Goal: Task Accomplishment & Management: Manage account settings

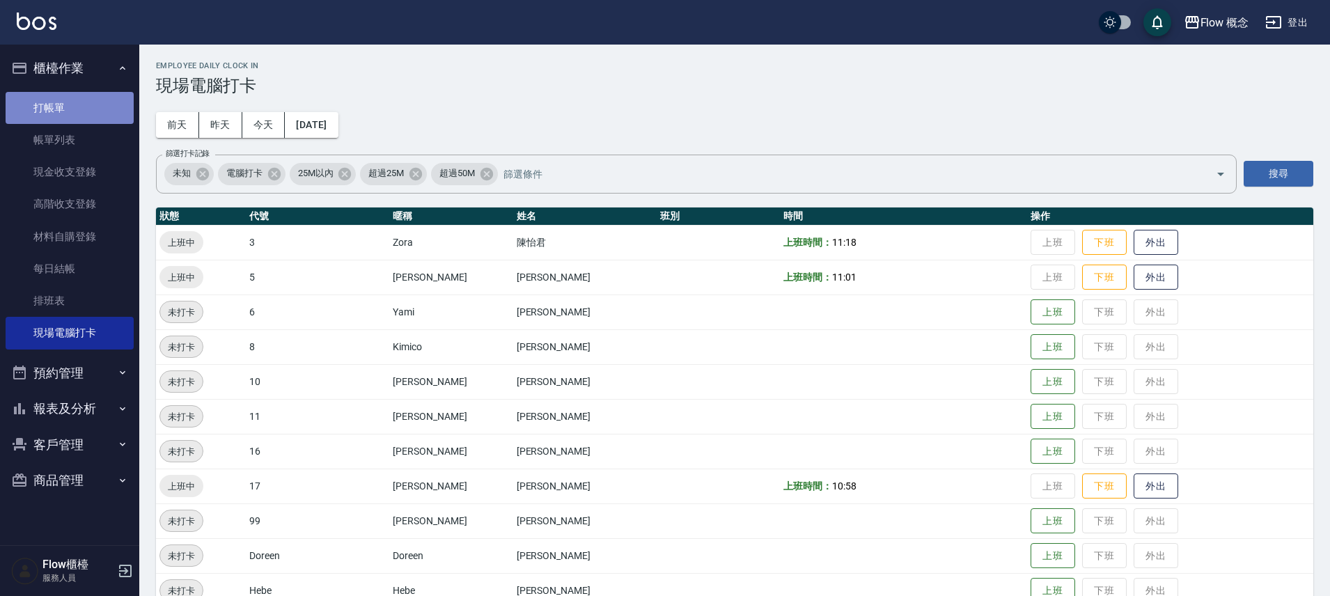
click at [84, 118] on link "打帳單" at bounding box center [70, 108] width 128 height 32
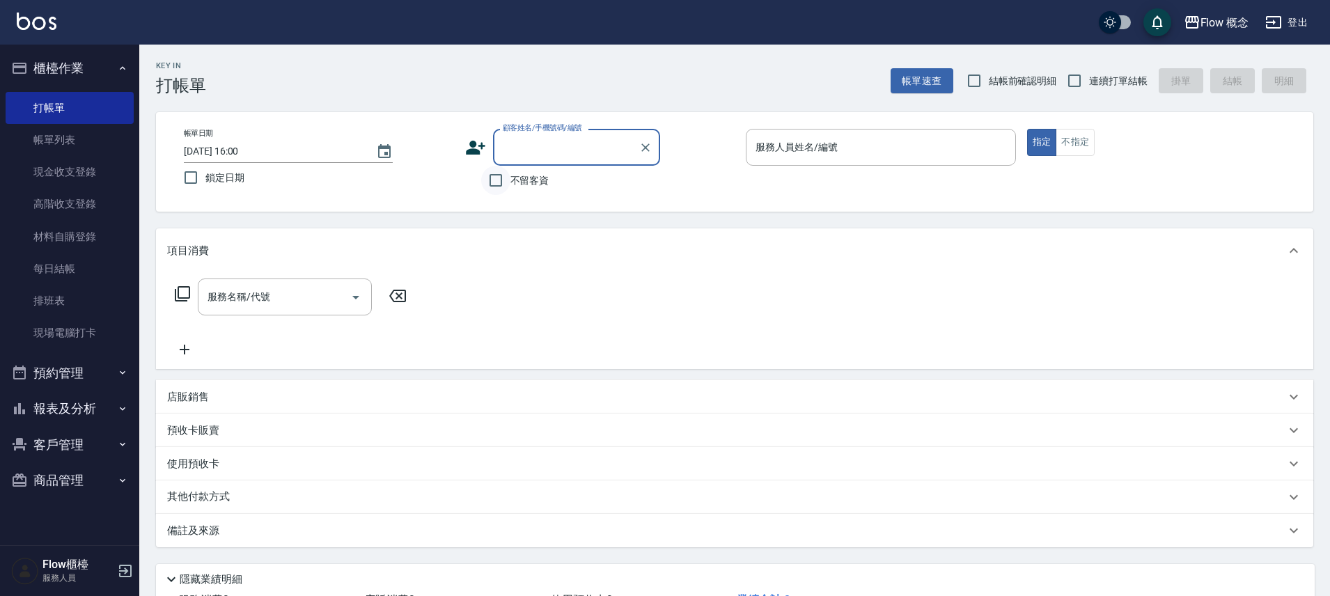
click at [487, 182] on input "不留客資" at bounding box center [495, 180] width 29 height 29
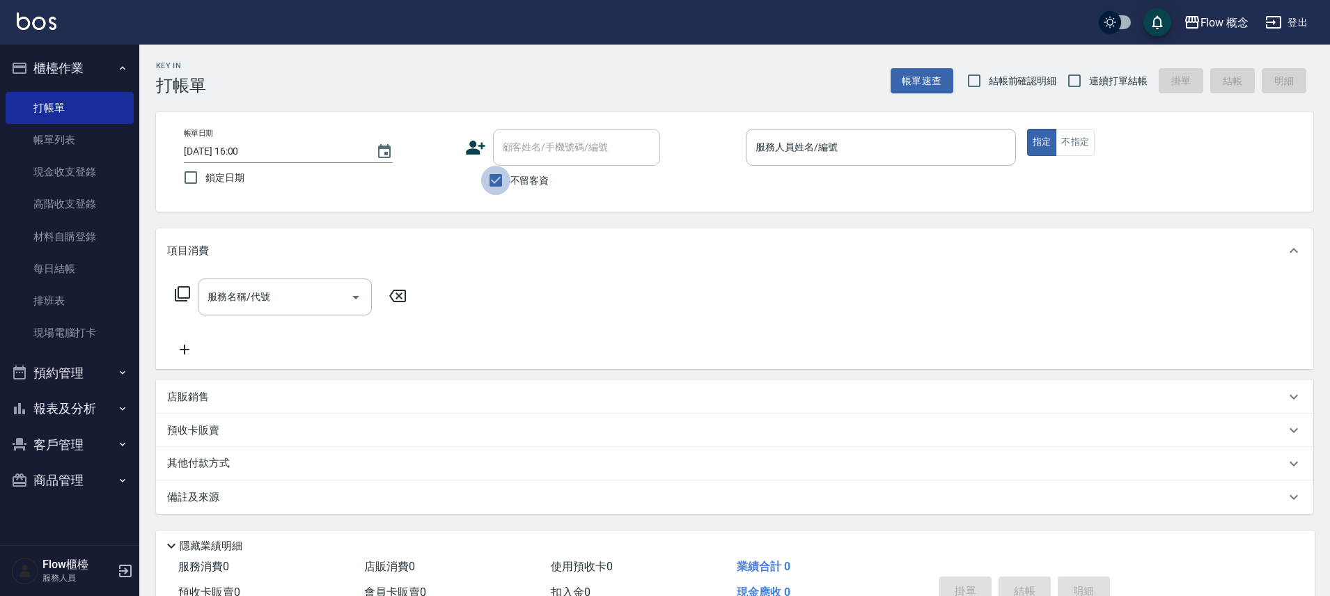
click at [487, 182] on input "不留客資" at bounding box center [495, 180] width 29 height 29
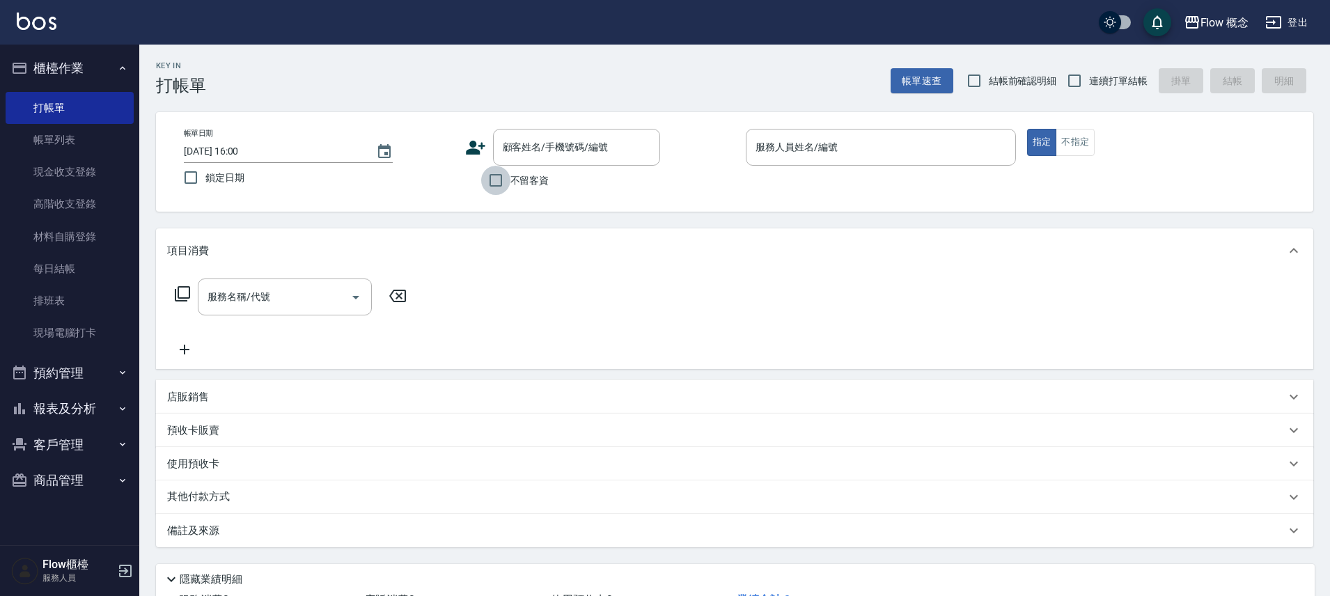
click at [501, 183] on input "不留客資" at bounding box center [495, 180] width 29 height 29
checkbox input "true"
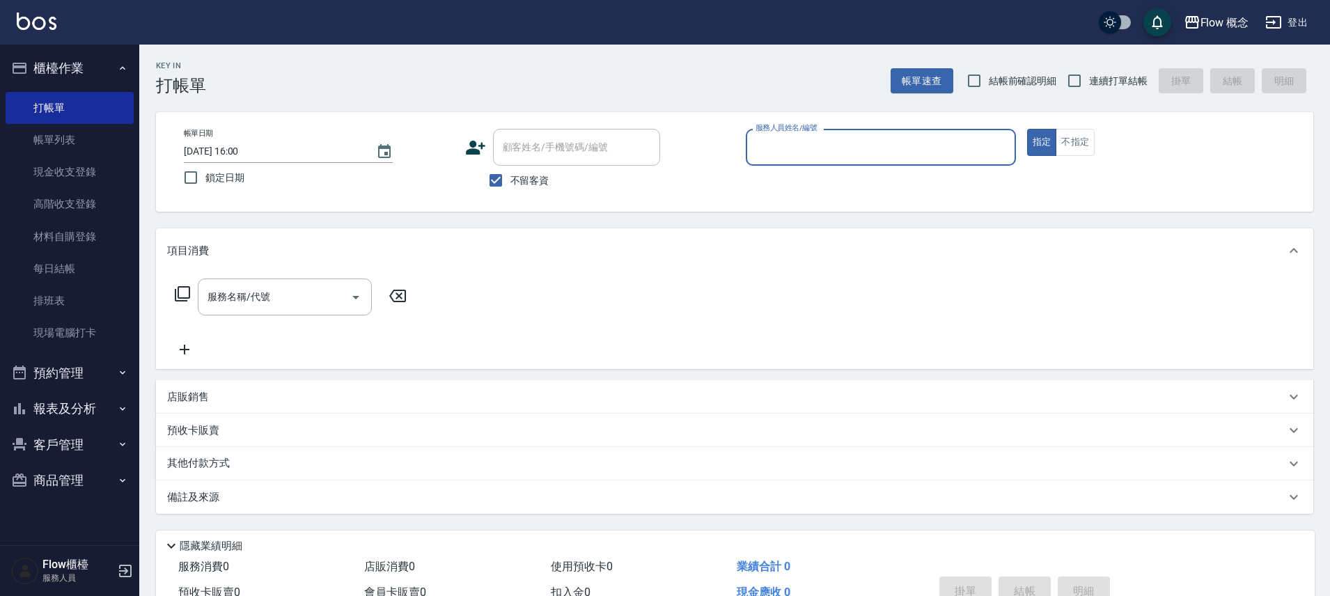
click at [830, 152] on input "服務人員姓名/編號" at bounding box center [881, 147] width 258 height 24
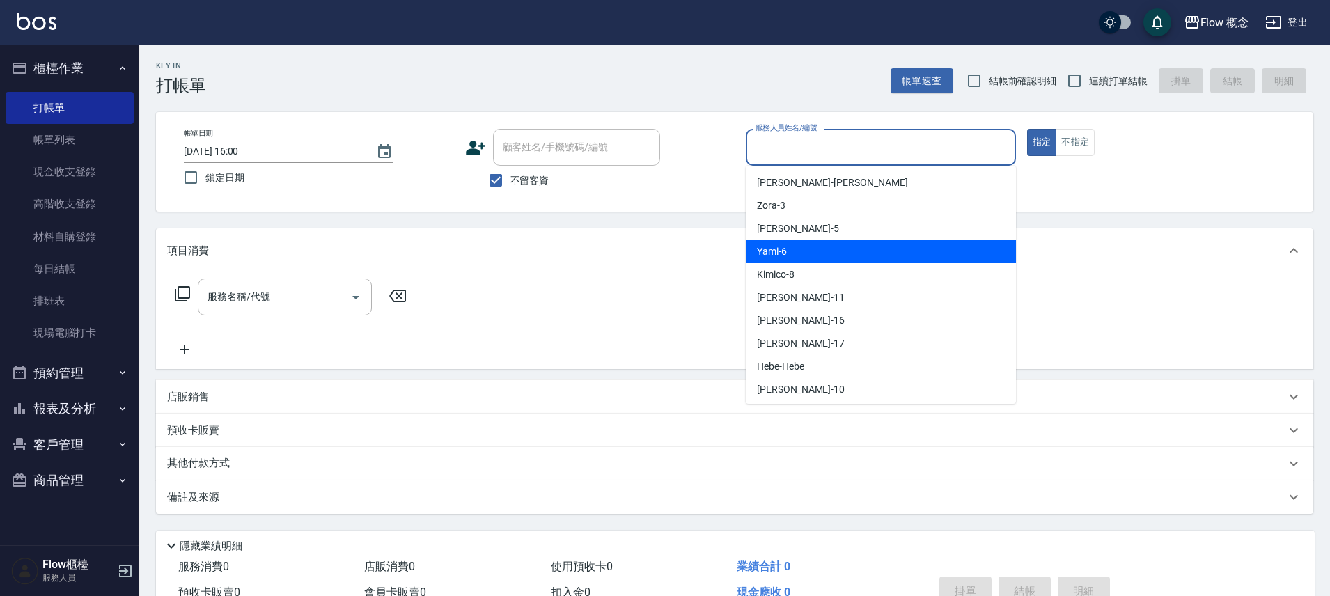
click at [788, 258] on div "Yami -6" at bounding box center [881, 251] width 270 height 23
type input "Yami-6"
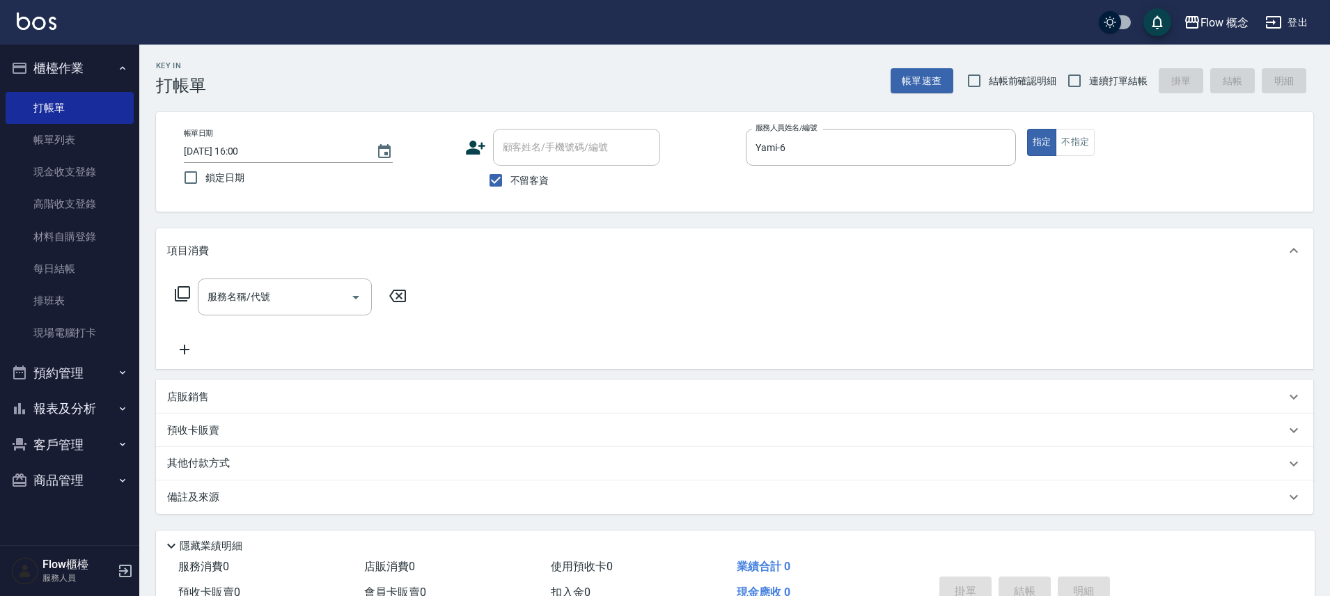
click at [182, 290] on icon at bounding box center [182, 293] width 17 height 17
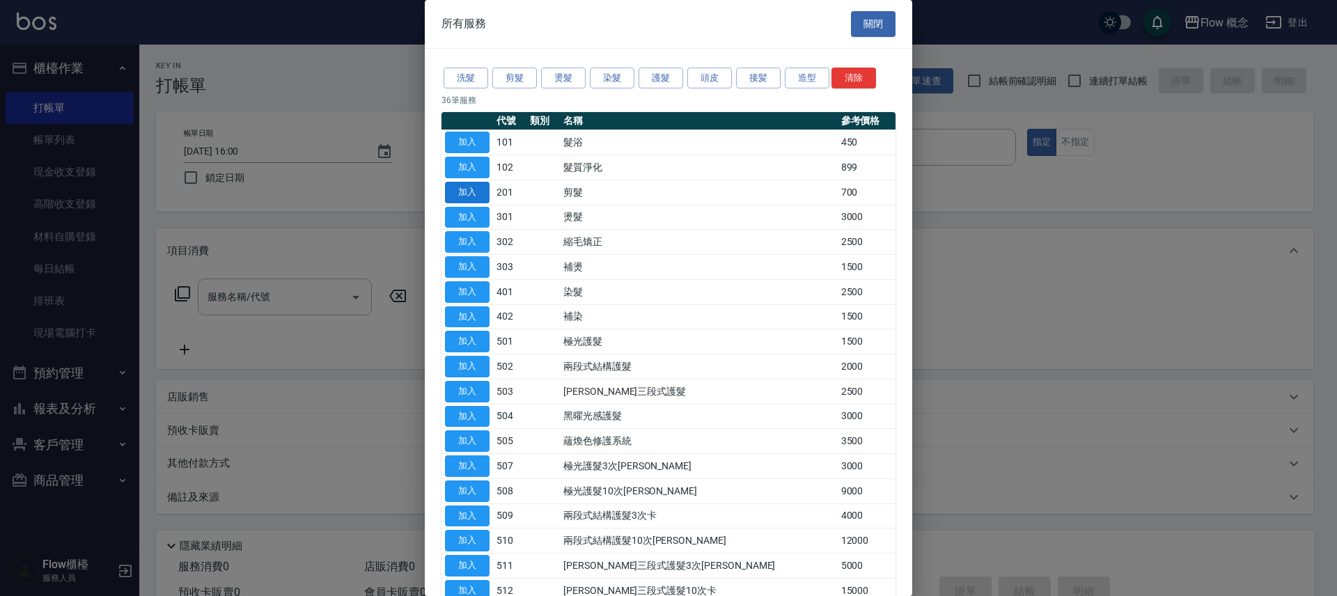
click at [460, 197] on button "加入" at bounding box center [467, 193] width 45 height 22
type input "剪髮(201)"
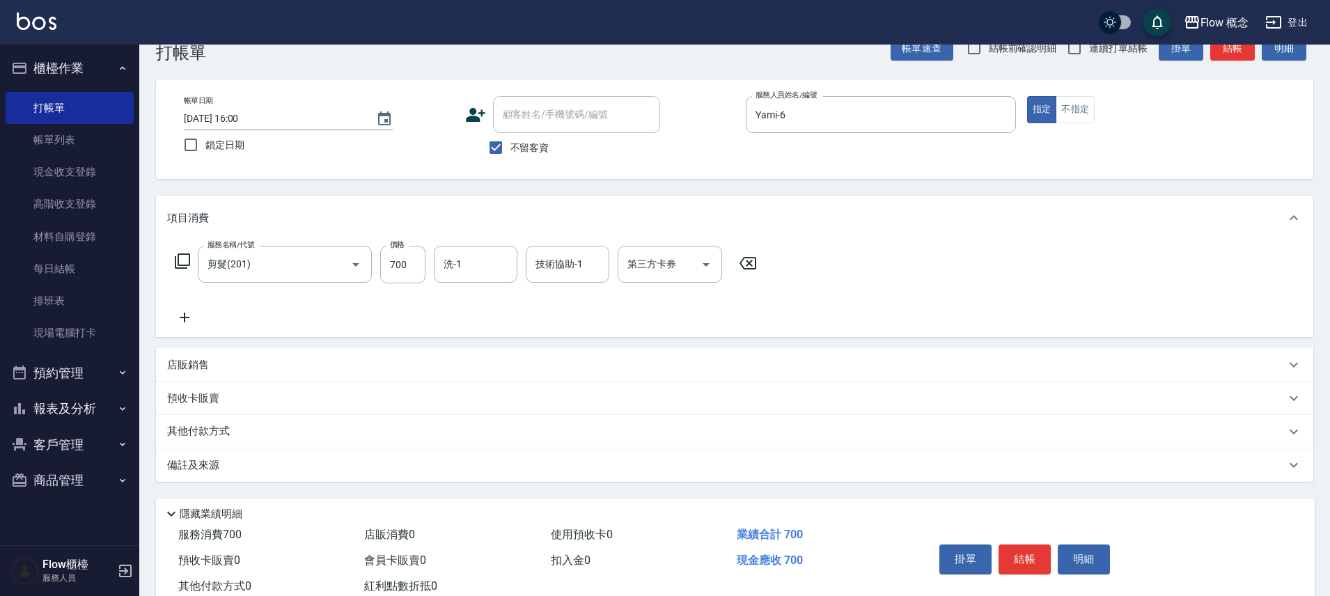
scroll to position [76, 0]
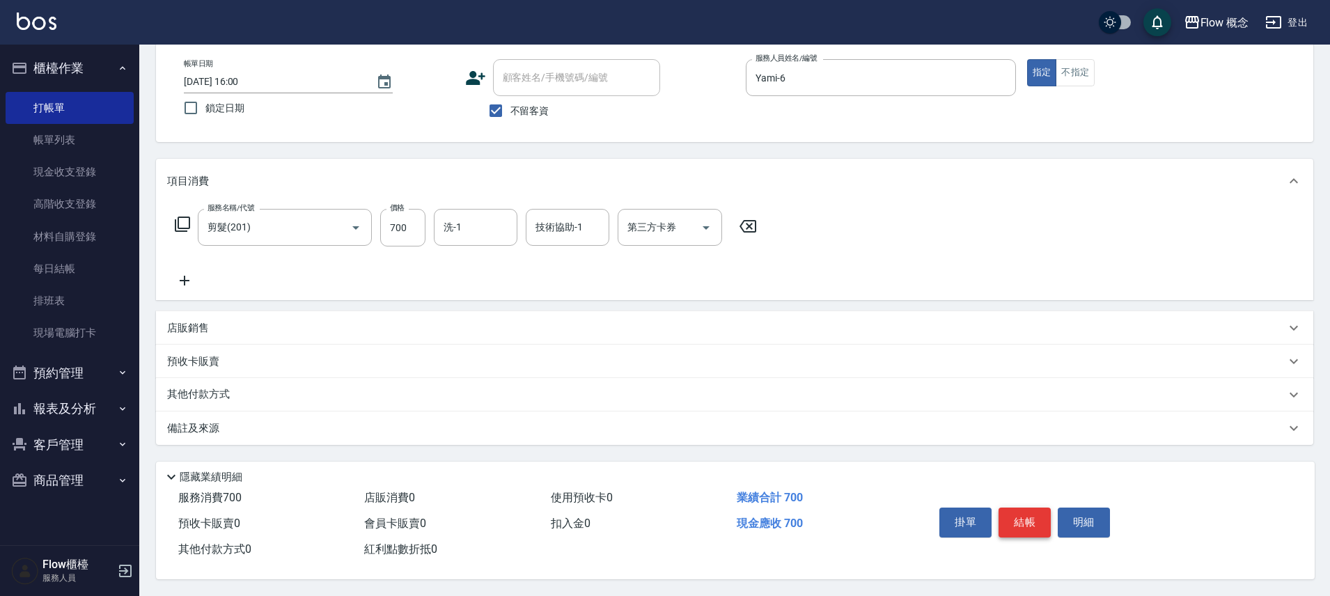
click at [1035, 522] on button "結帳" at bounding box center [1024, 521] width 52 height 29
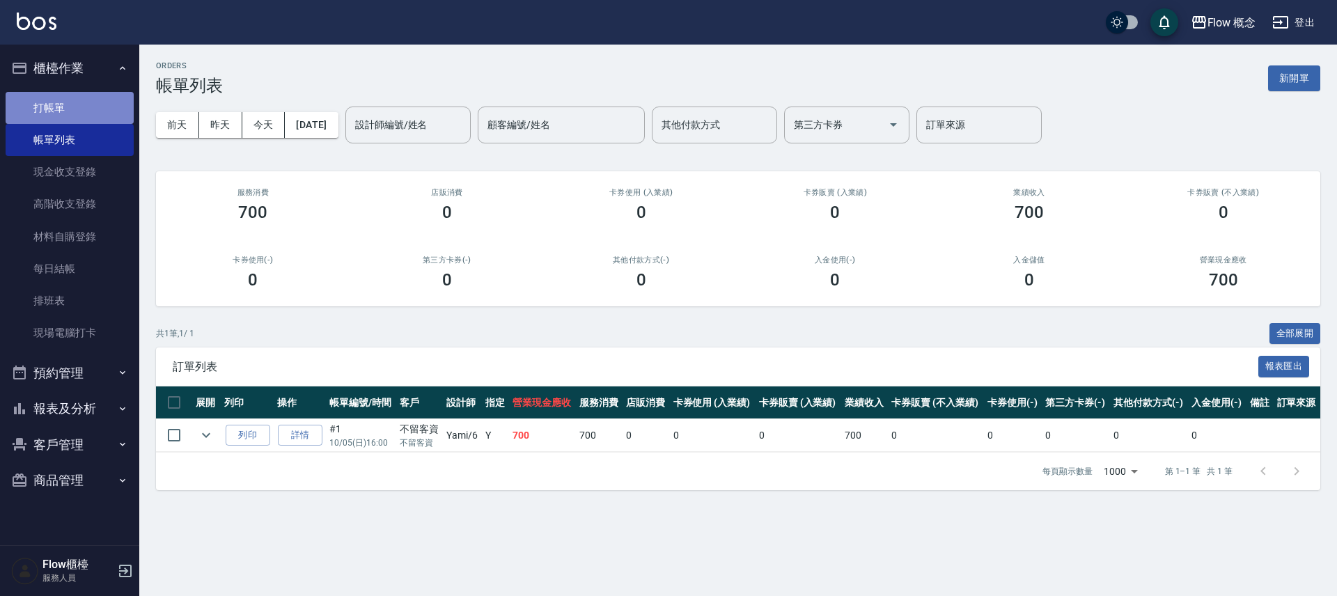
click at [71, 96] on link "打帳單" at bounding box center [70, 108] width 128 height 32
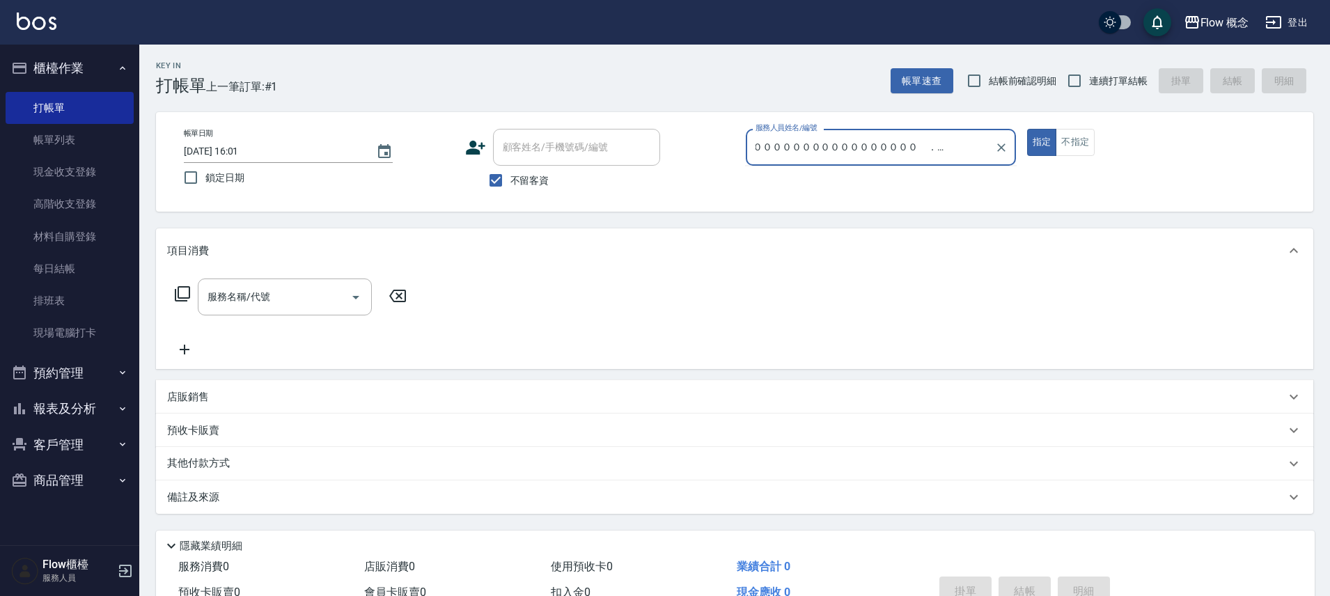
scroll to position [0, 61]
type input "０００００００００００００００００００００　．．．．．／／／"
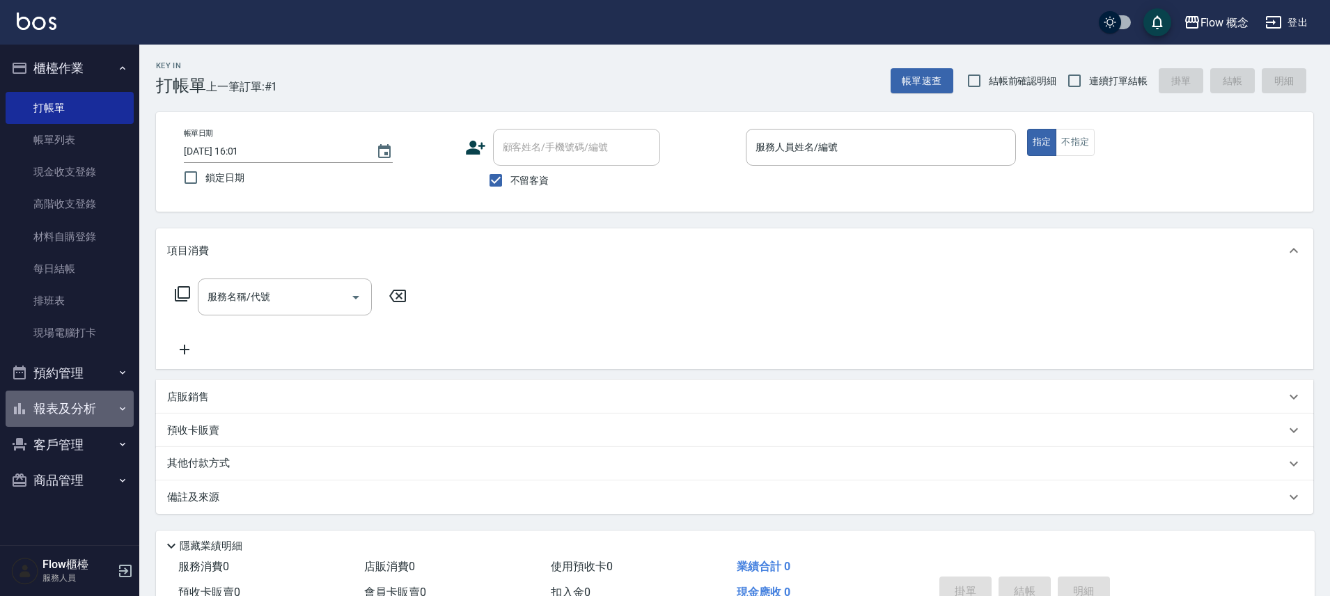
click at [68, 412] on button "報表及分析" at bounding box center [70, 409] width 128 height 36
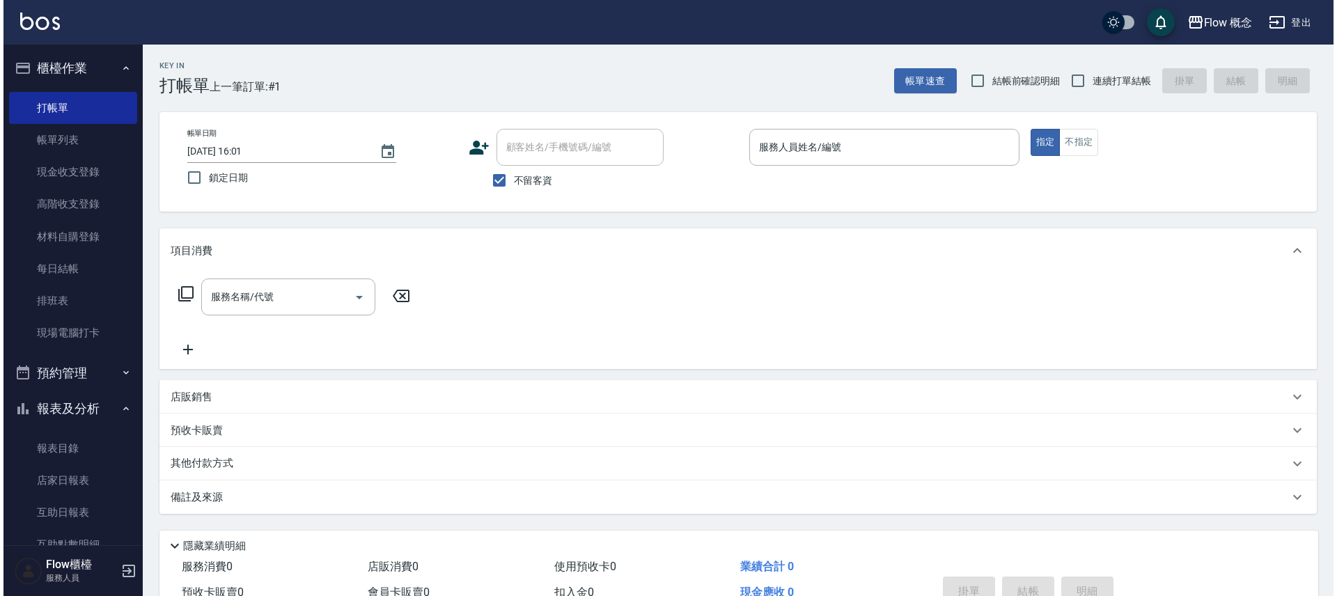
scroll to position [206, 0]
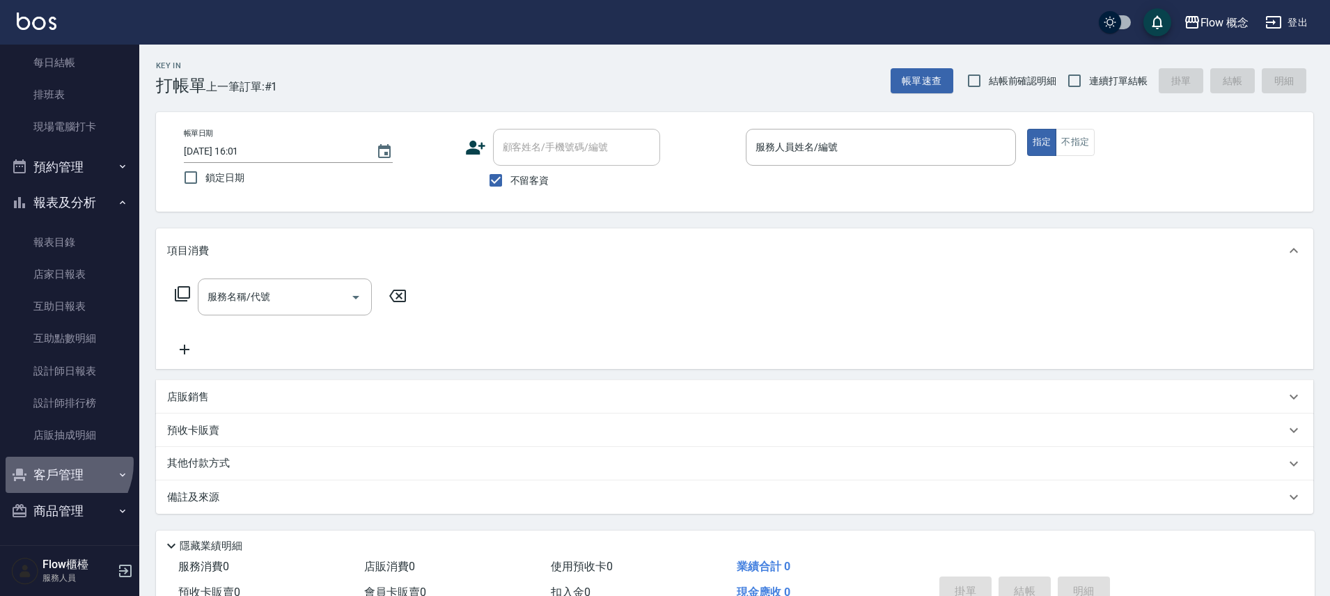
click at [56, 463] on button "客戶管理" at bounding box center [70, 475] width 128 height 36
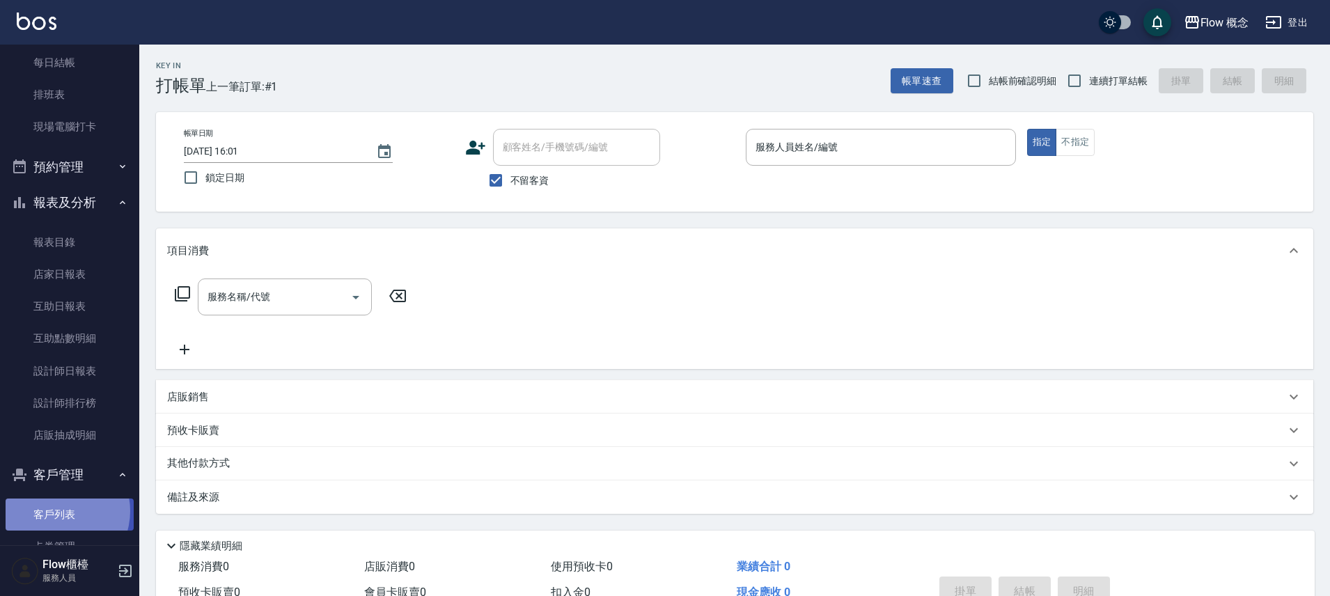
click at [57, 511] on link "客戶列表" at bounding box center [70, 514] width 128 height 32
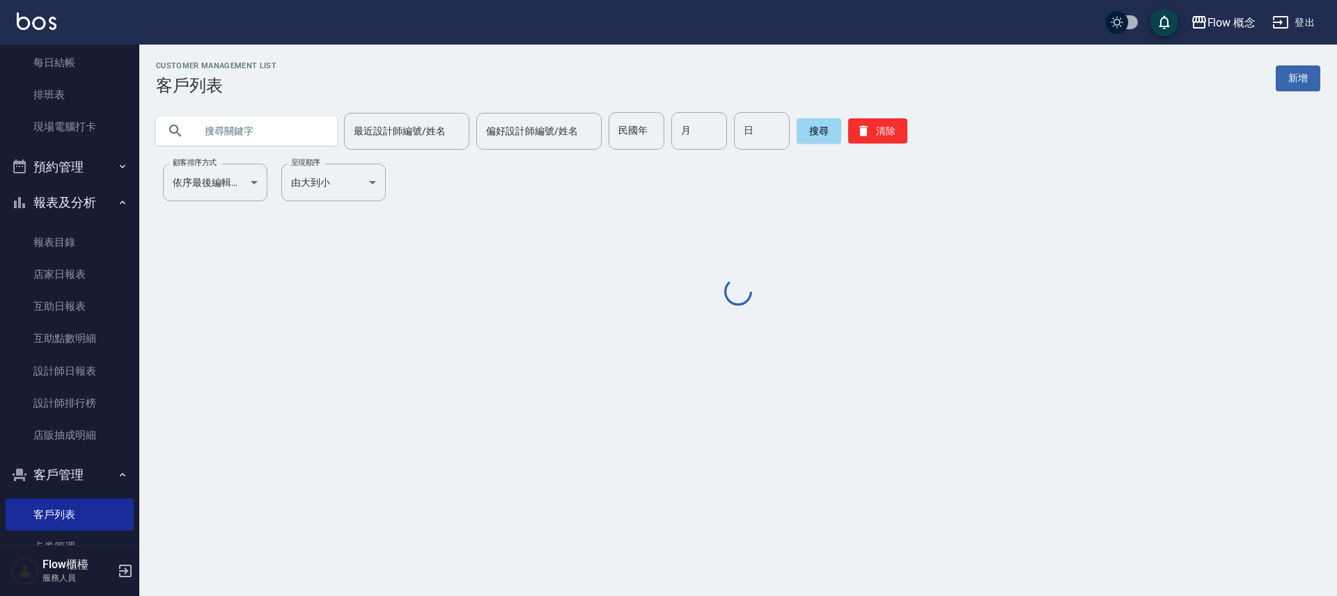
click at [235, 134] on input "text" at bounding box center [260, 131] width 131 height 38
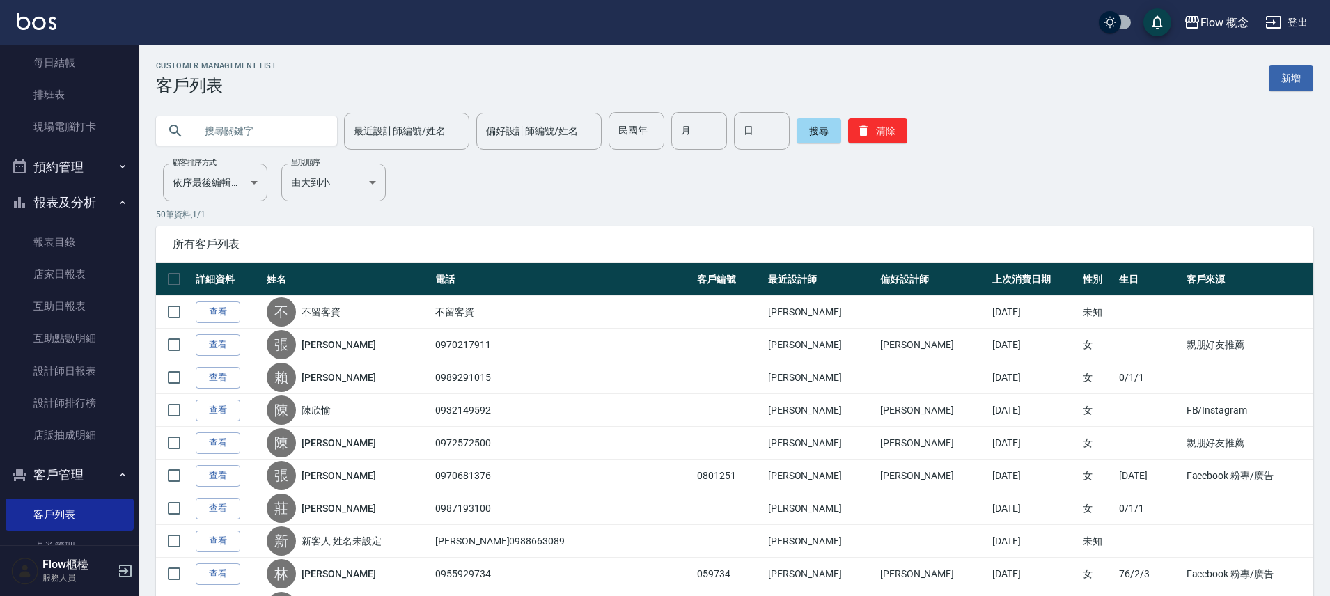
paste input "0938943860"
type input "0938943860"
click at [814, 135] on button "搜尋" at bounding box center [818, 130] width 45 height 25
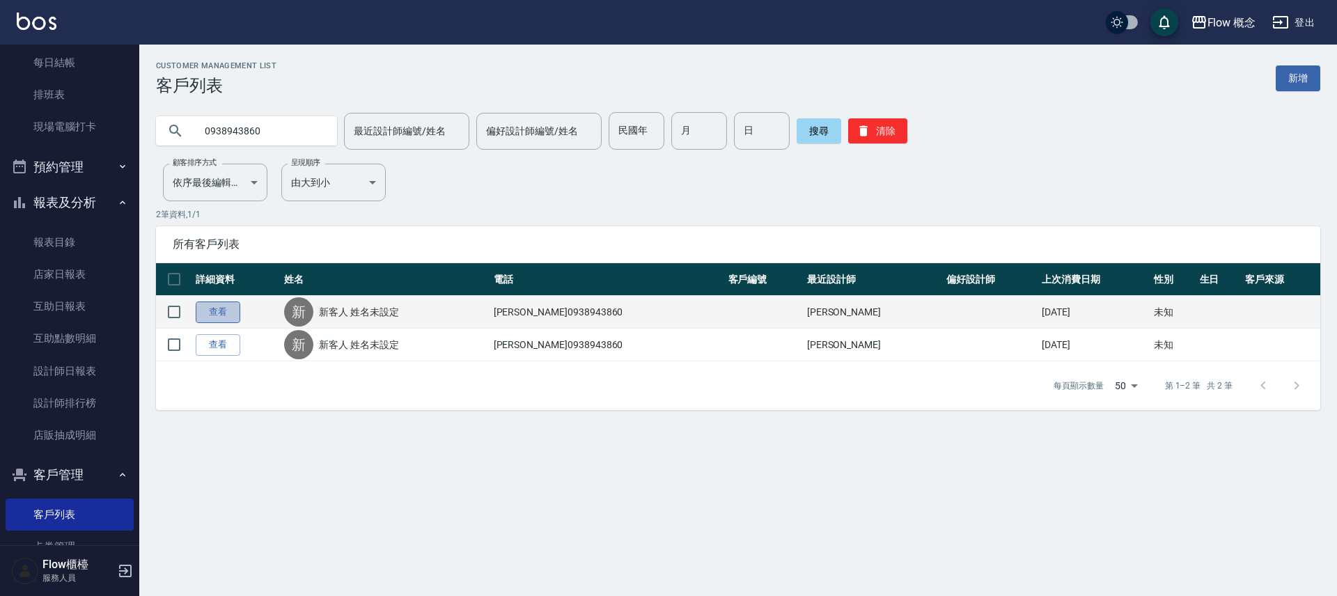
click at [223, 320] on link "查看" at bounding box center [218, 312] width 45 height 22
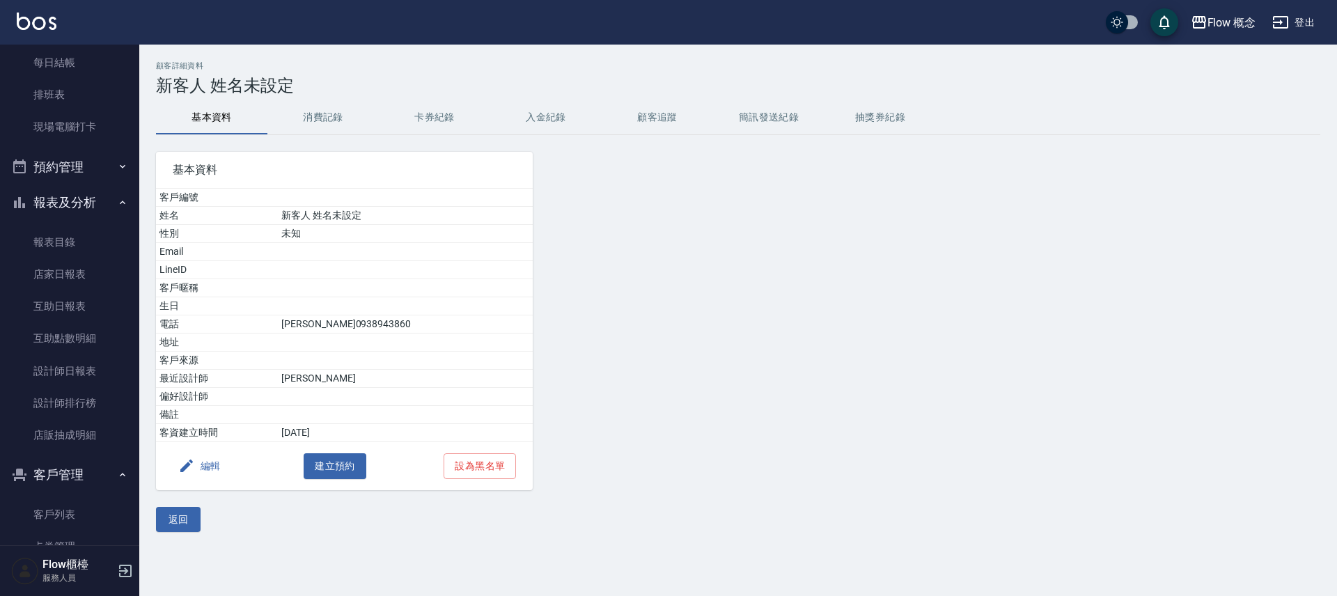
click at [329, 117] on button "消費記錄" at bounding box center [322, 117] width 111 height 33
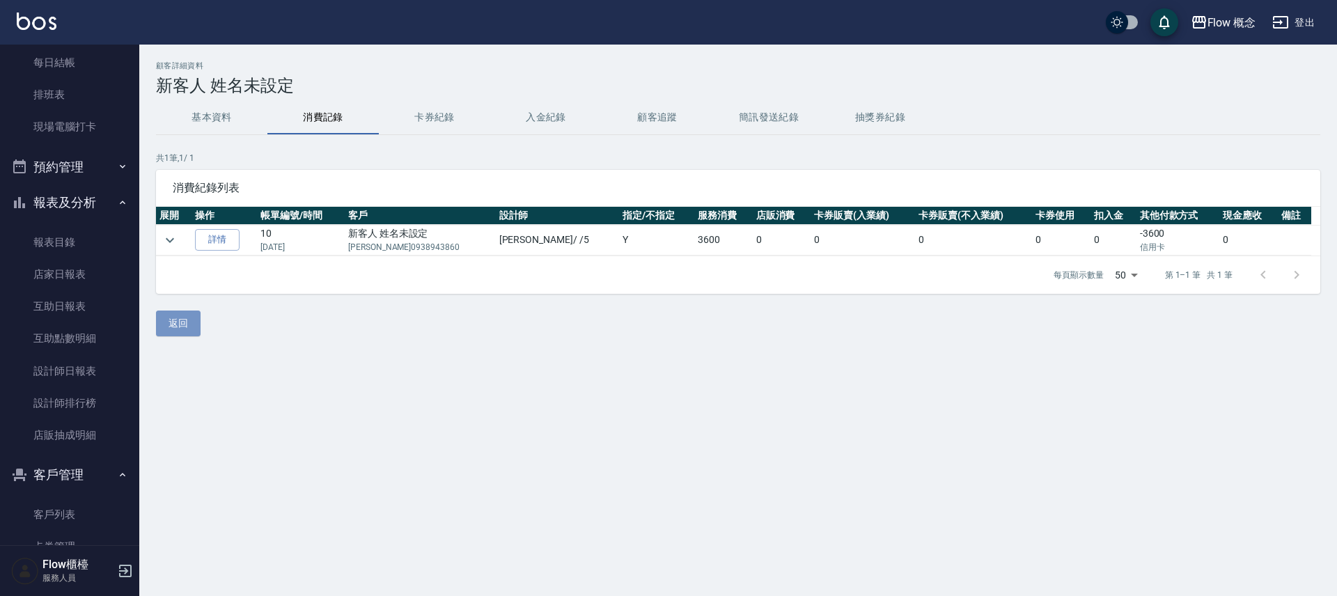
click at [167, 329] on button "返回" at bounding box center [178, 323] width 45 height 26
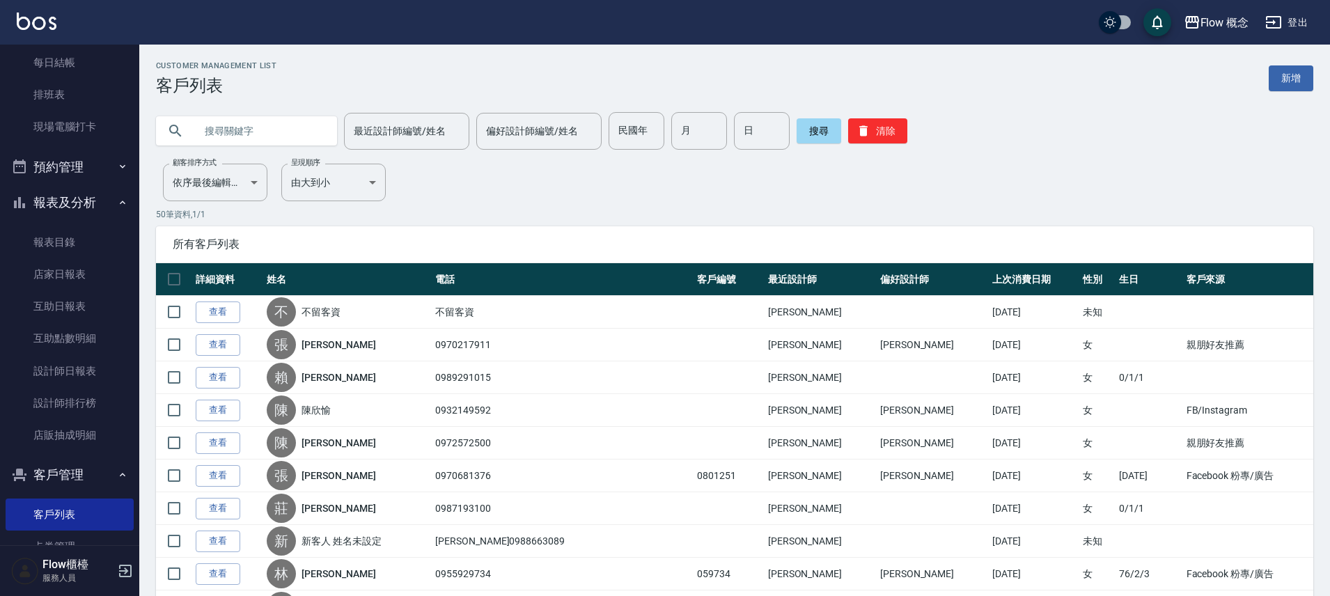
click at [270, 132] on input "text" at bounding box center [260, 131] width 131 height 38
paste input "0938943860"
type input "0938943860"
click at [798, 129] on button "搜尋" at bounding box center [818, 130] width 45 height 25
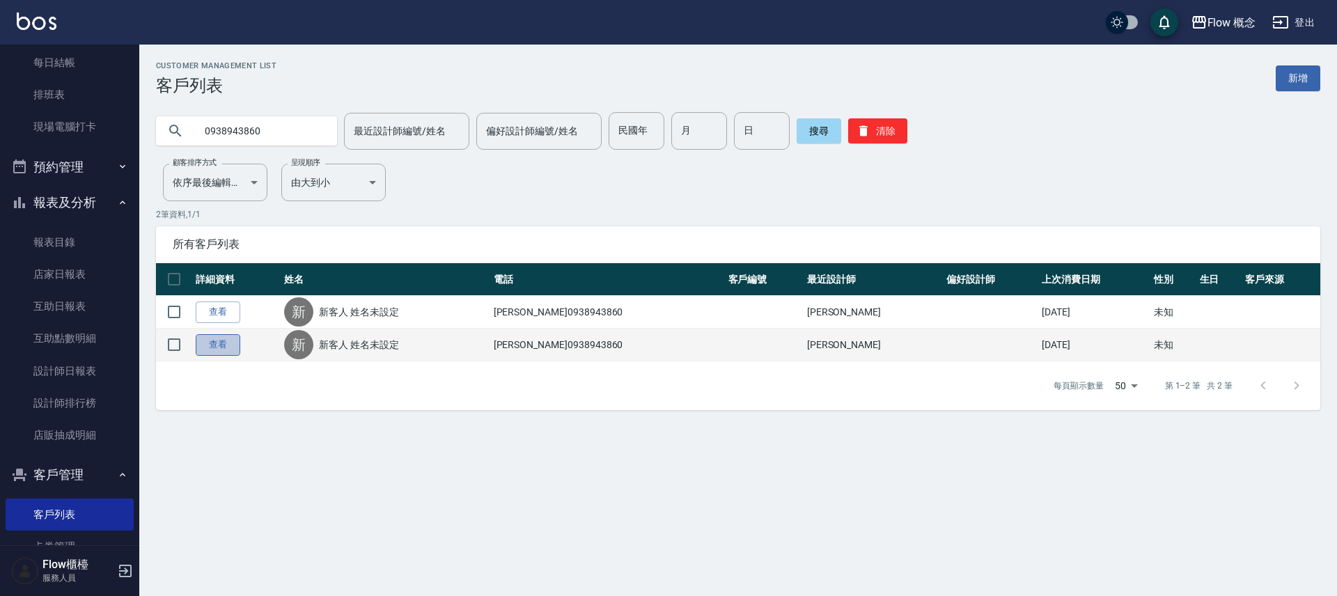
click at [219, 345] on link "查看" at bounding box center [218, 345] width 45 height 22
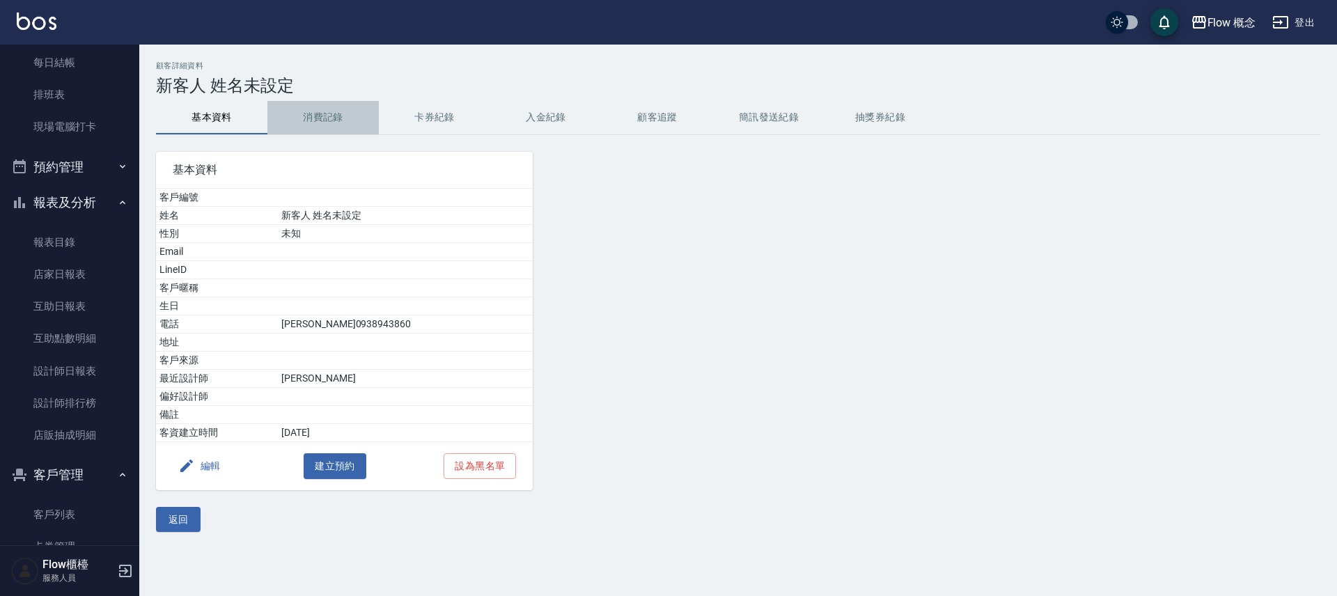
click at [326, 120] on button "消費記錄" at bounding box center [322, 117] width 111 height 33
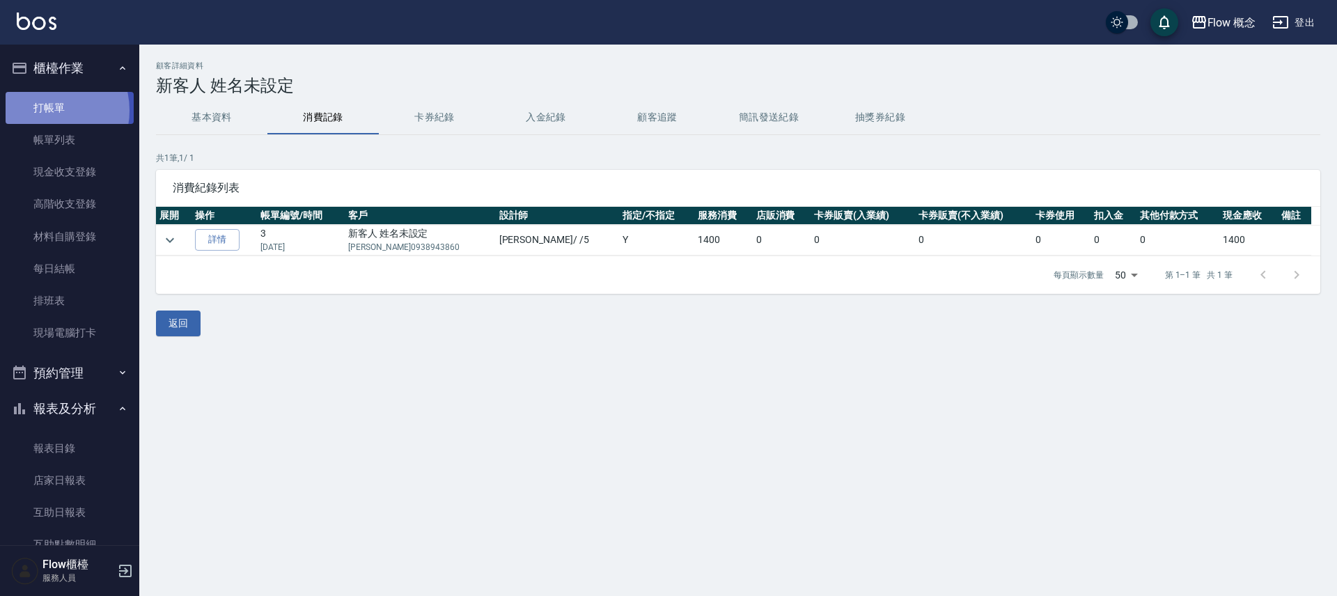
click at [47, 110] on link "打帳單" at bounding box center [70, 108] width 128 height 32
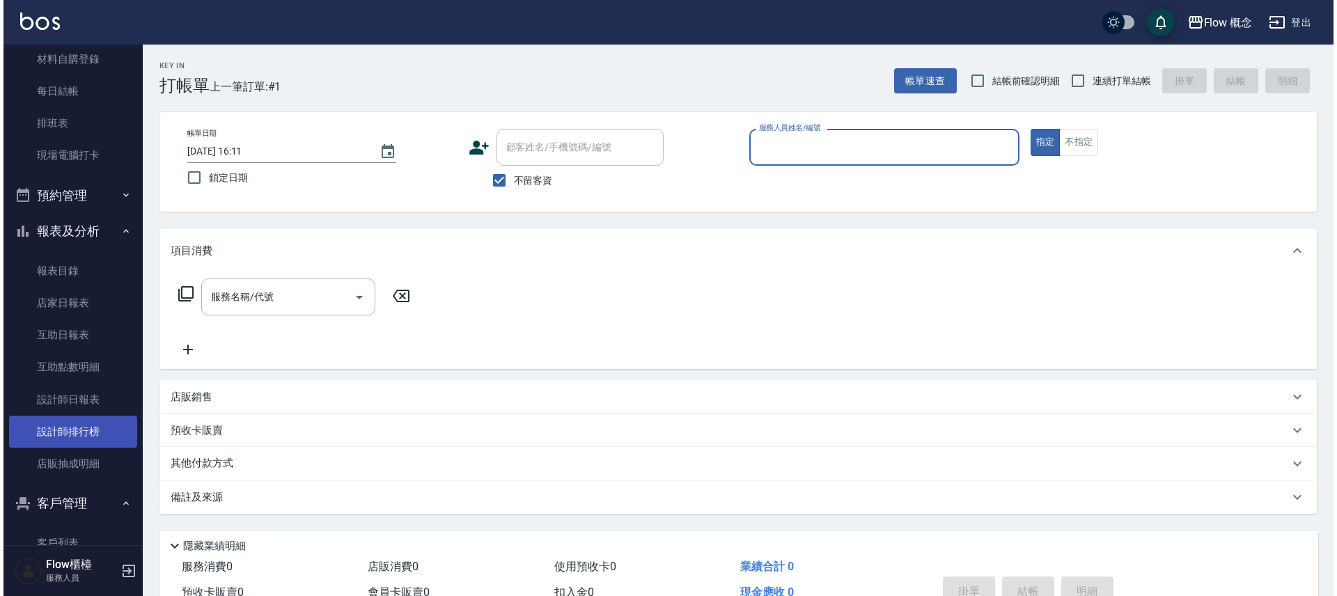
scroll to position [248, 0]
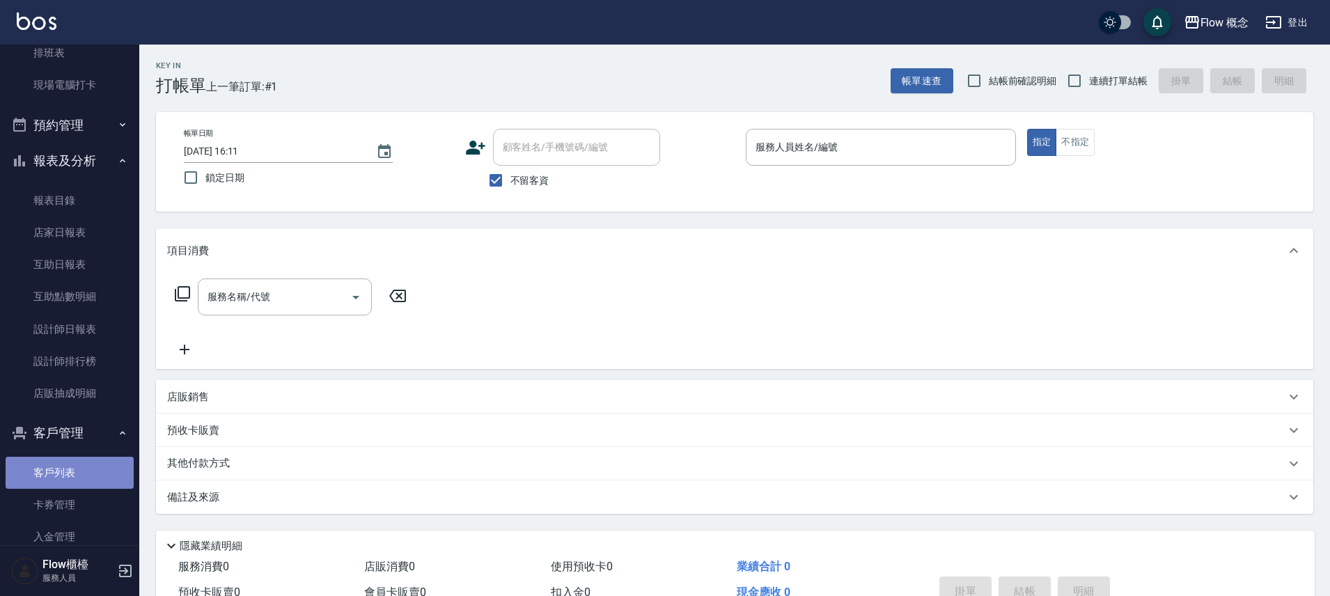
click at [77, 484] on link "客戶列表" at bounding box center [70, 473] width 128 height 32
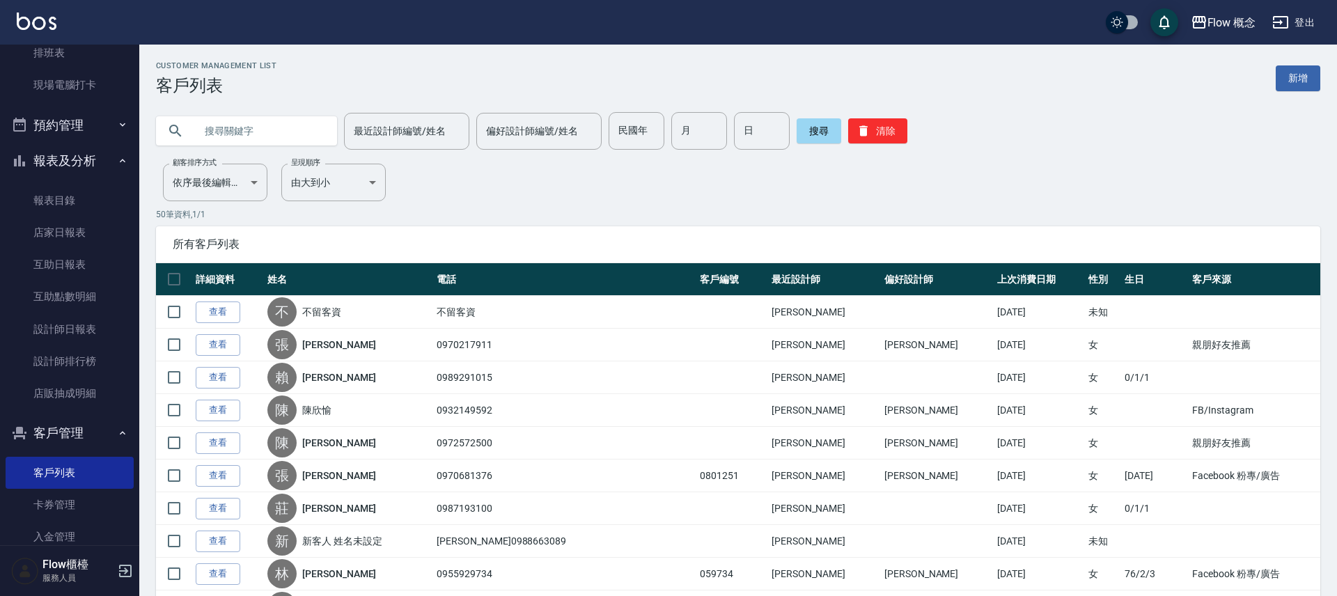
click at [226, 126] on input "text" at bounding box center [260, 131] width 131 height 38
paste input "0938943860"
type input "0938943860"
click at [816, 137] on button "搜尋" at bounding box center [818, 130] width 45 height 25
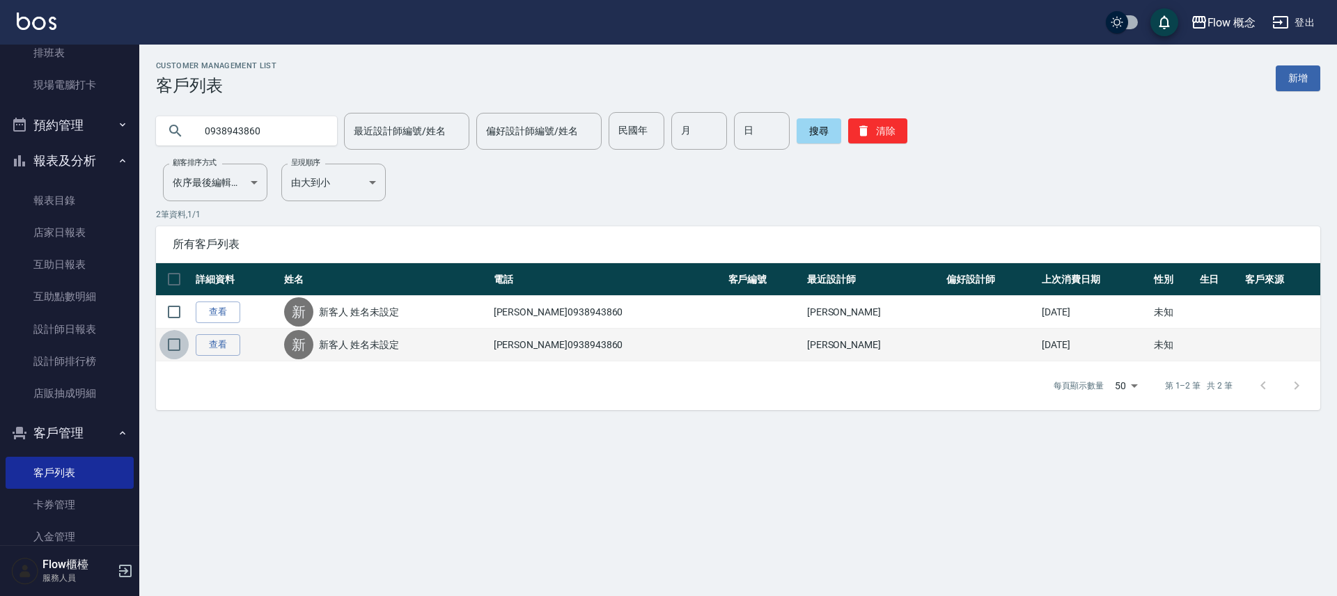
click at [168, 347] on input "checkbox" at bounding box center [173, 344] width 29 height 29
checkbox input "true"
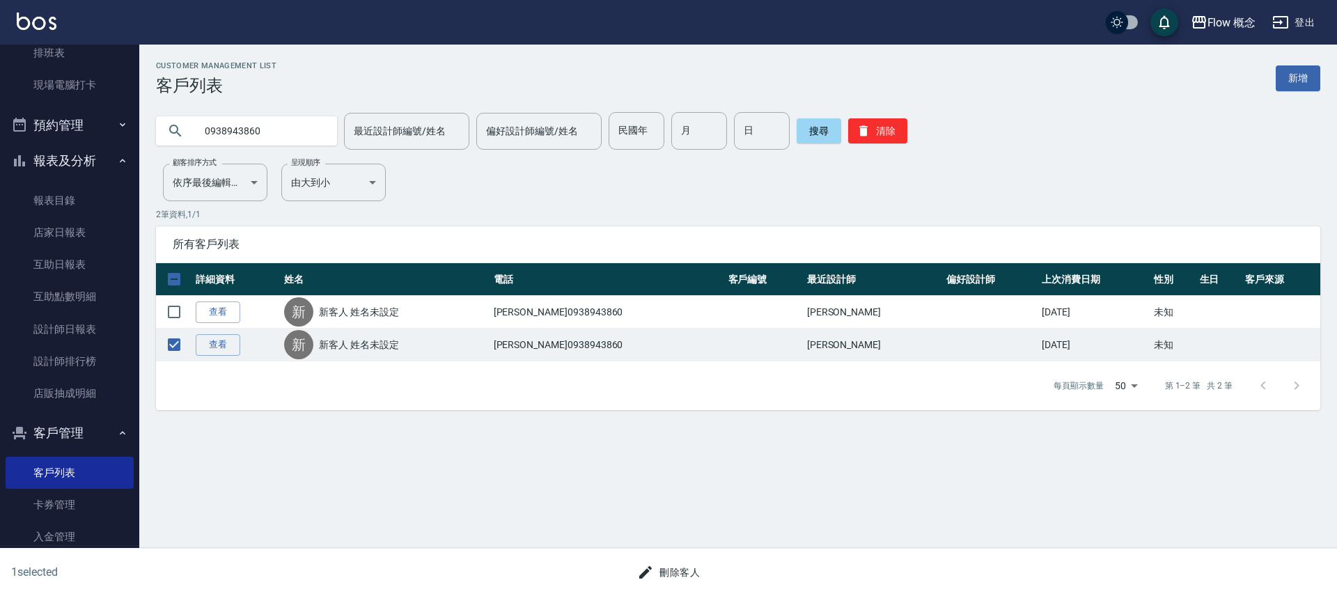
click at [669, 567] on button "刪除客人" at bounding box center [668, 573] width 74 height 26
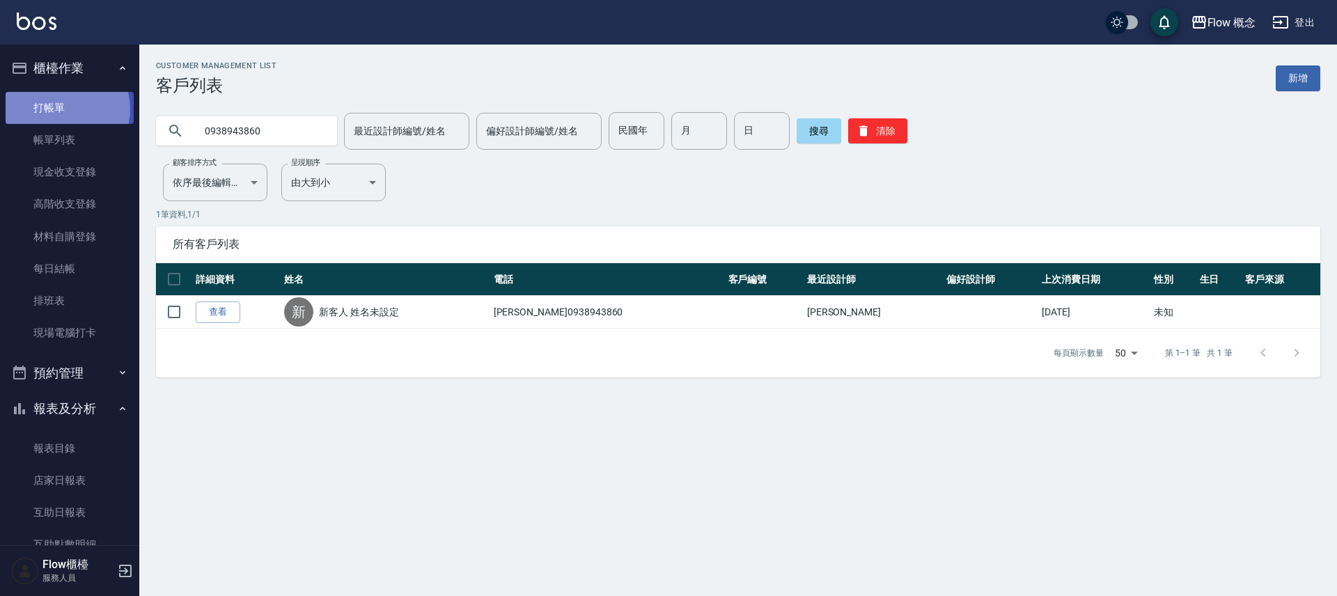
click at [64, 109] on link "打帳單" at bounding box center [70, 108] width 128 height 32
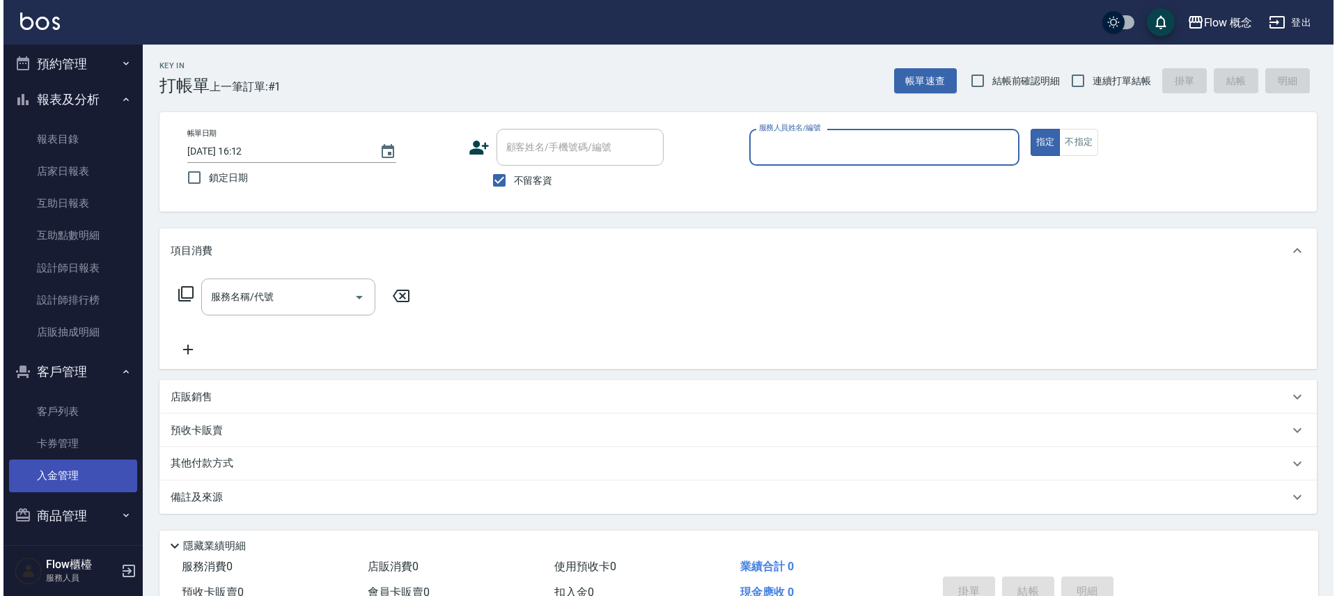
scroll to position [314, 0]
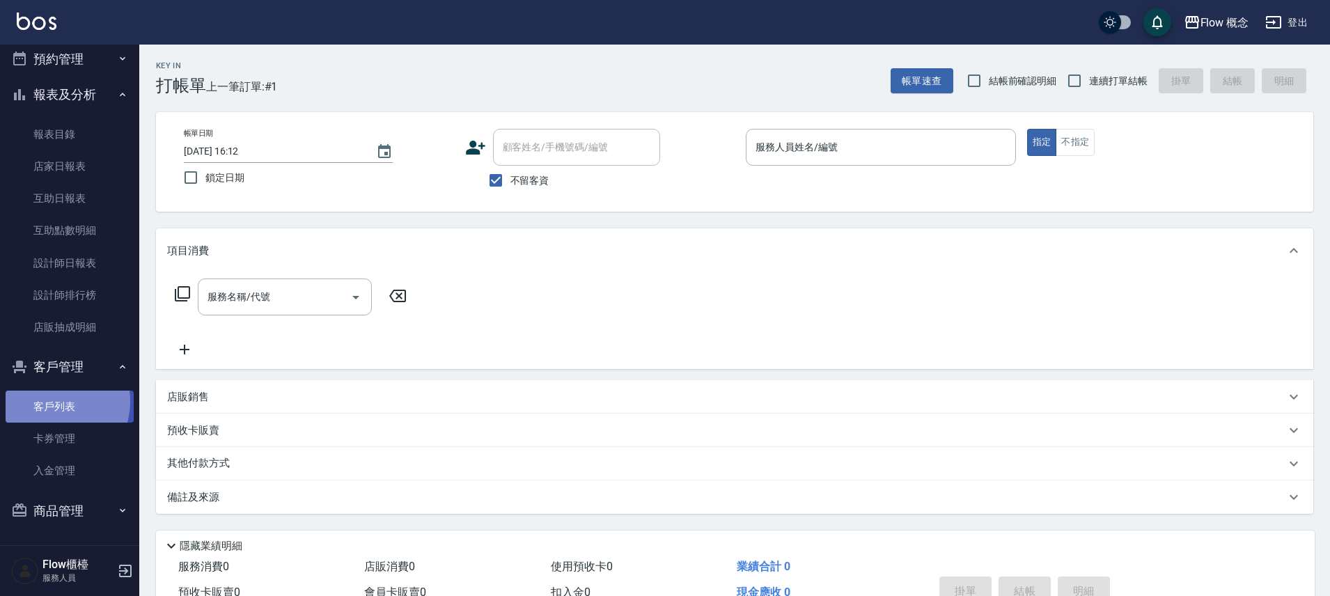
click at [52, 402] on link "客戶列表" at bounding box center [70, 407] width 128 height 32
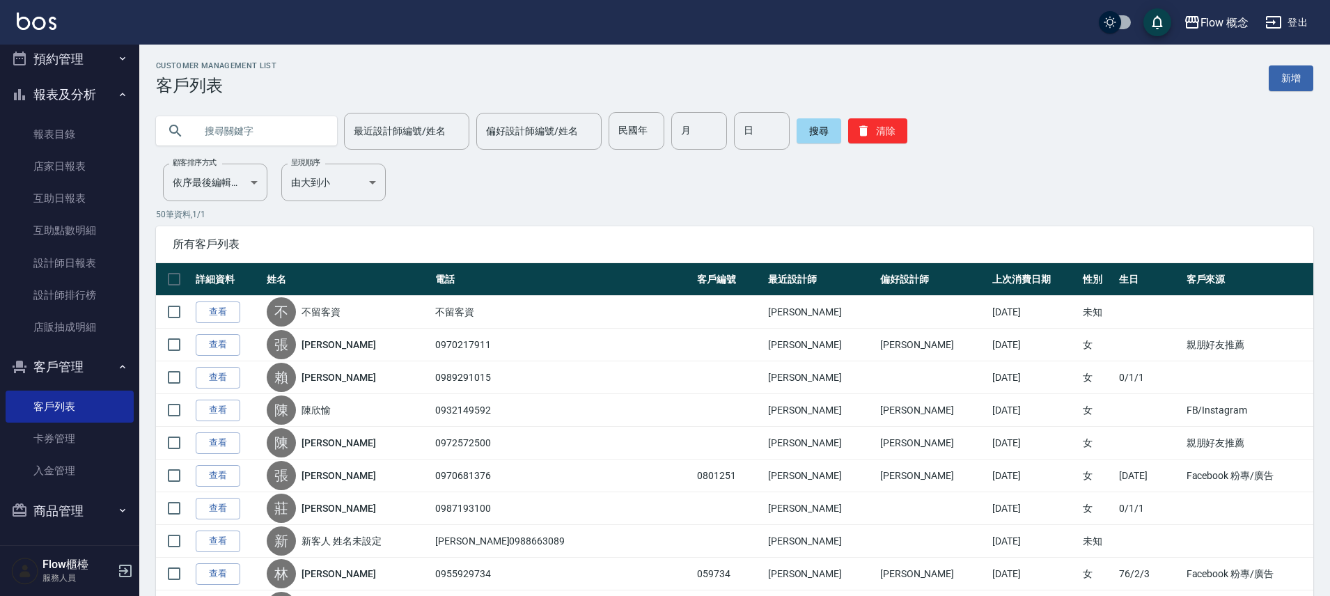
click at [228, 127] on input "text" at bounding box center [260, 131] width 131 height 38
type input "ㄠ"
type input "[PERSON_NAME]"
click at [807, 138] on button "搜尋" at bounding box center [818, 130] width 45 height 25
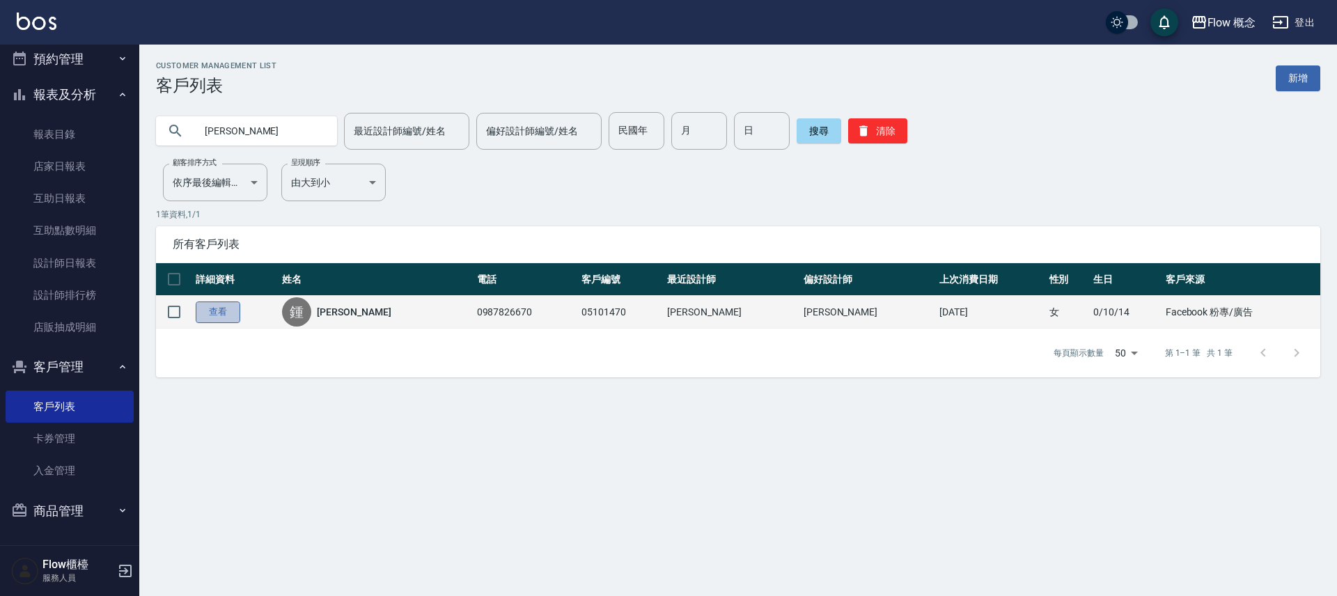
click at [215, 307] on link "查看" at bounding box center [218, 312] width 45 height 22
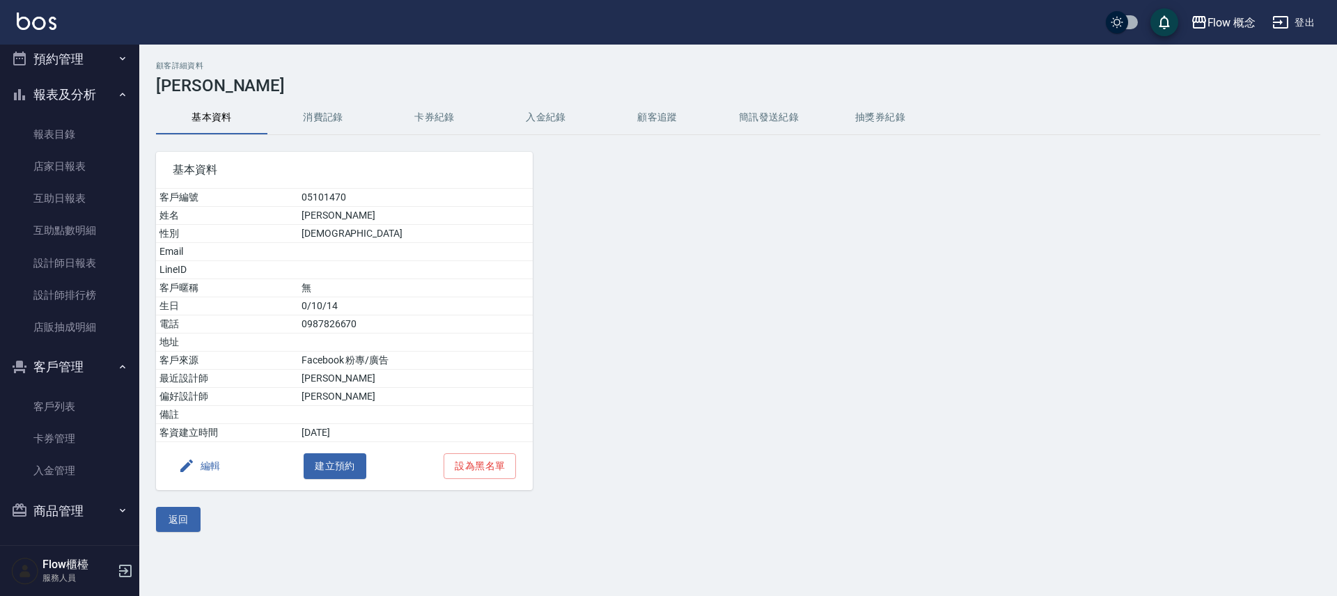
click at [333, 125] on button "消費記錄" at bounding box center [322, 117] width 111 height 33
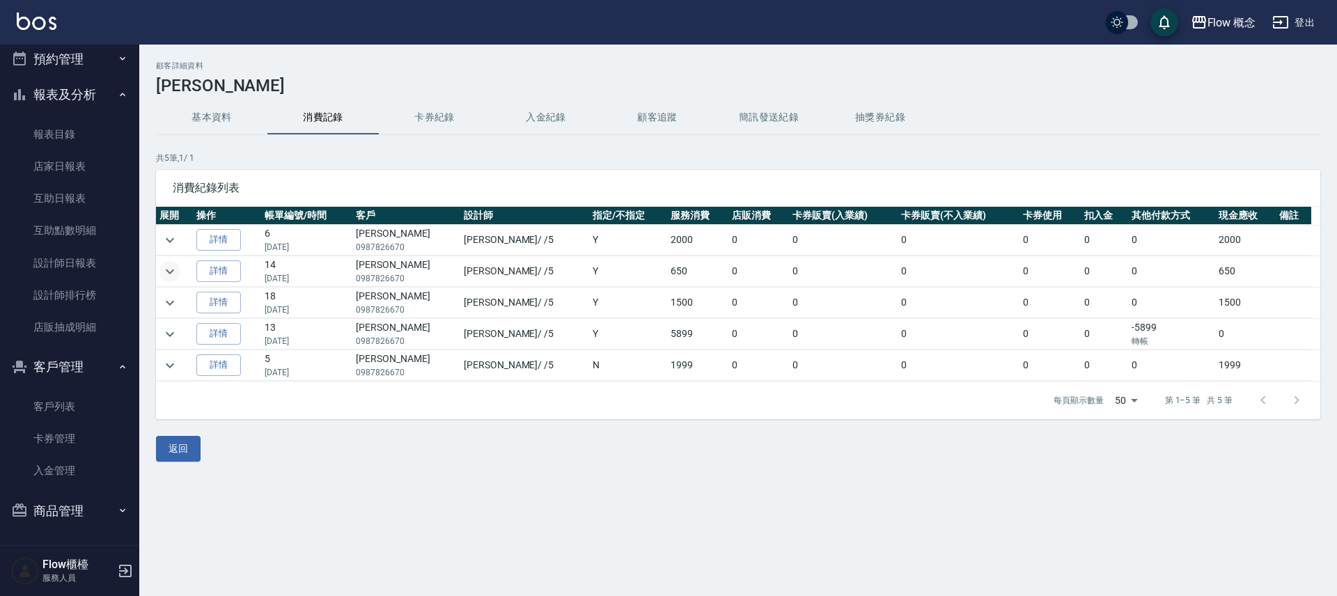
click at [166, 274] on icon "expand row" at bounding box center [169, 271] width 17 height 17
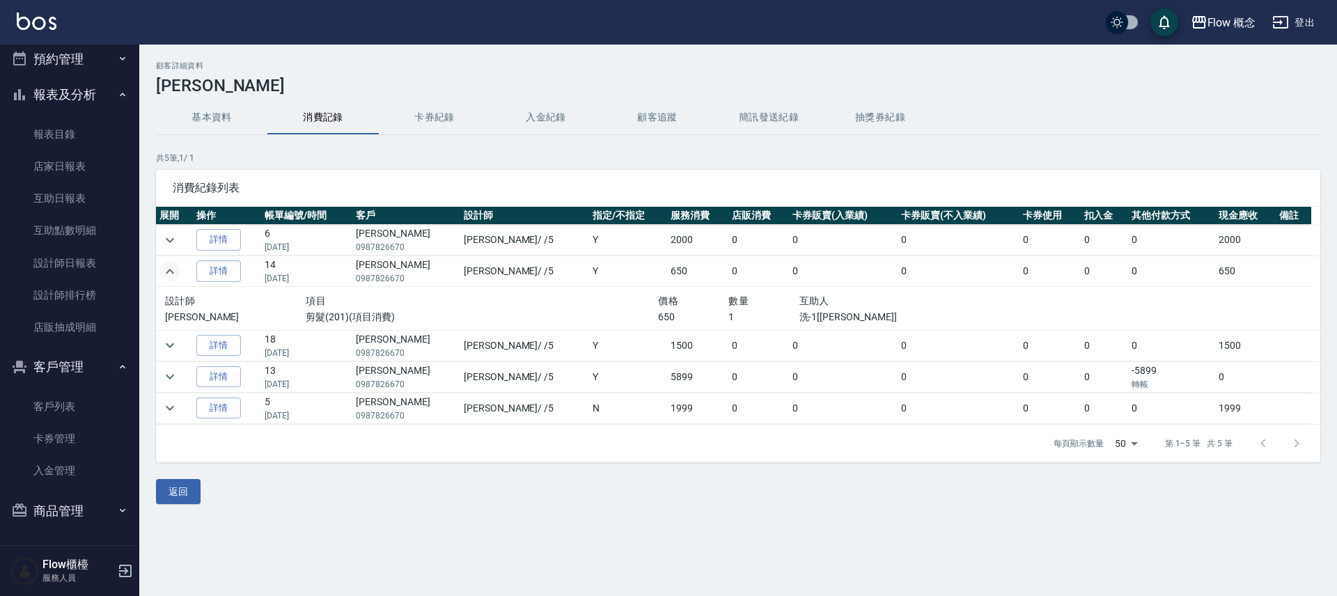
click at [166, 274] on icon "expand row" at bounding box center [169, 271] width 17 height 17
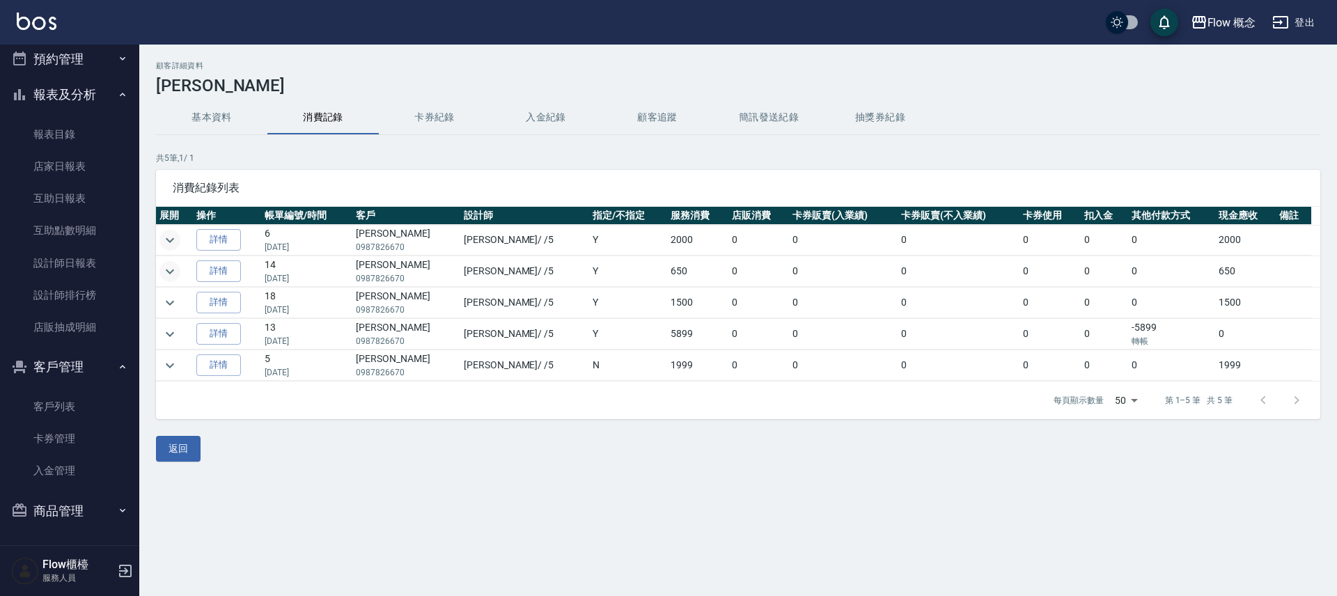
click at [176, 244] on icon "expand row" at bounding box center [169, 240] width 17 height 17
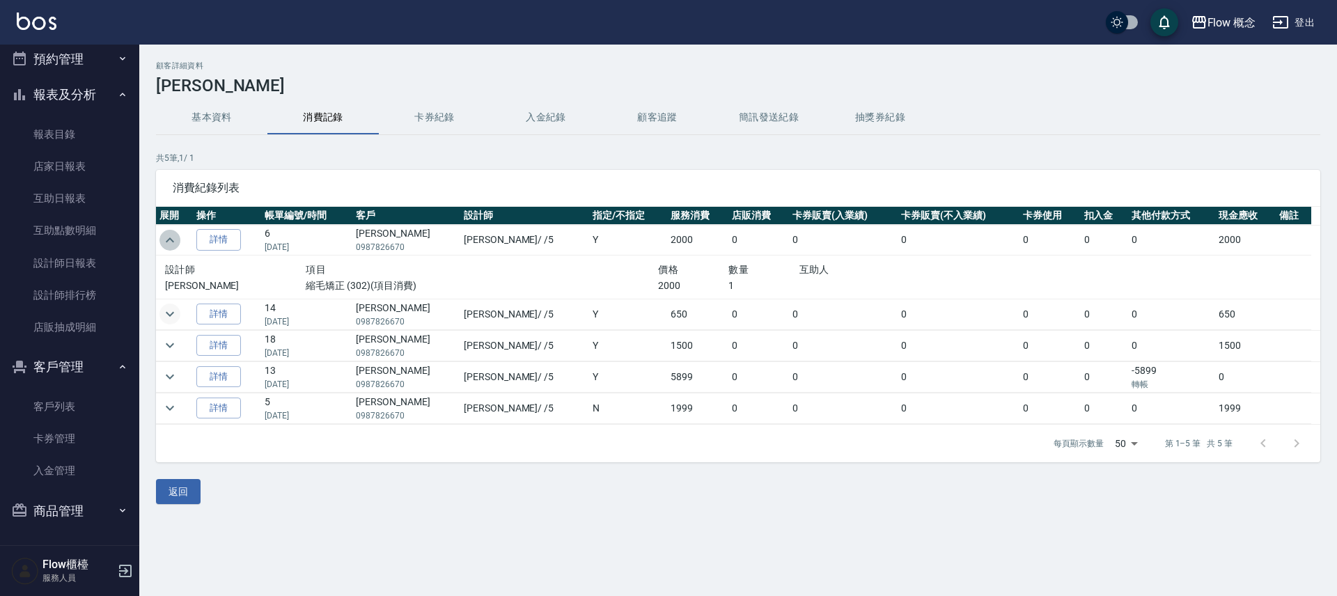
click at [176, 244] on icon "expand row" at bounding box center [169, 240] width 17 height 17
